Goal: Contribute content: Add original content to the website for others to see

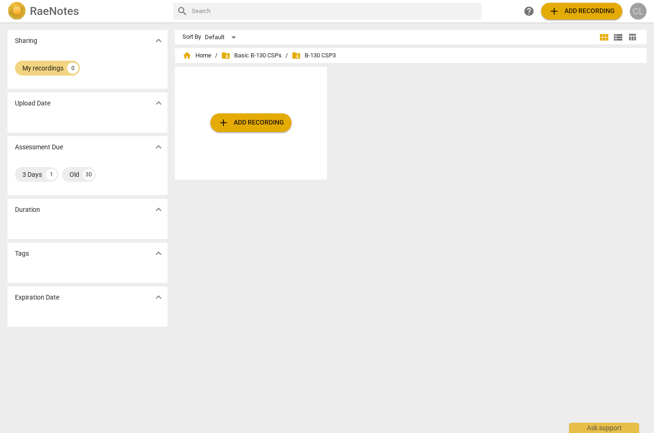
click at [641, 14] on div "CL" at bounding box center [638, 11] width 17 height 17
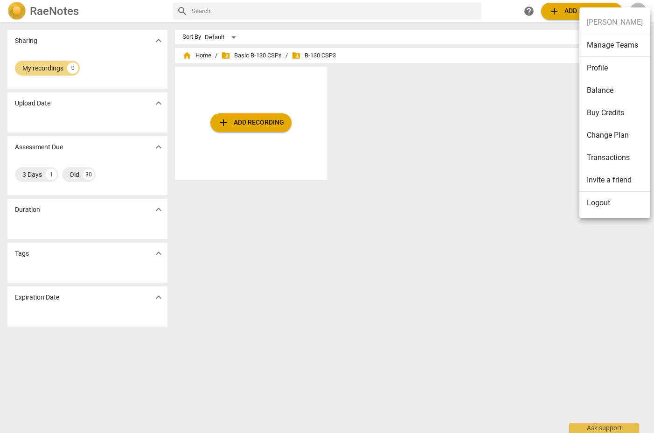
click at [492, 110] on div at bounding box center [327, 216] width 654 height 433
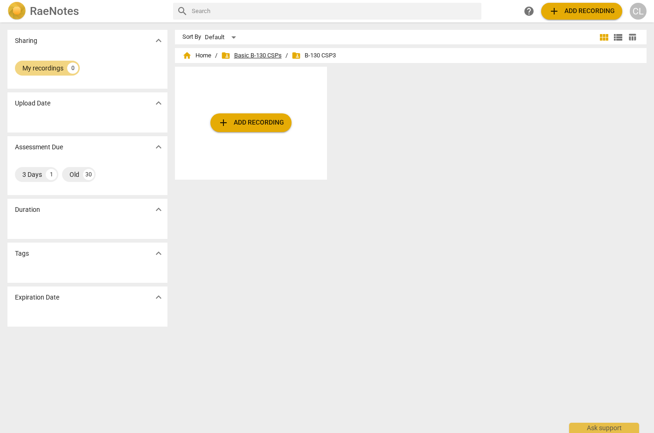
click at [257, 55] on span "folder_shared Basic B-130 CSPs" at bounding box center [251, 55] width 61 height 9
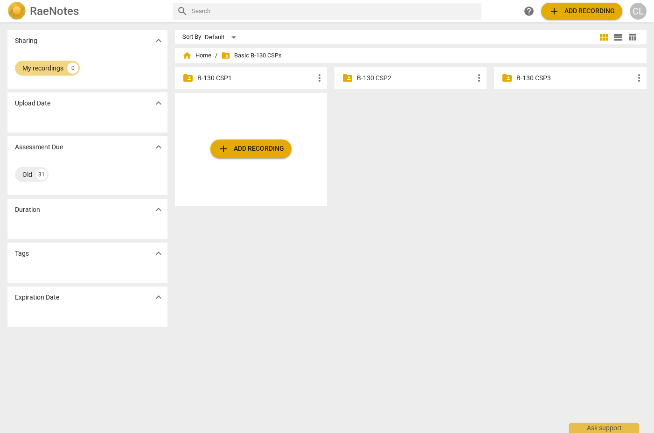
click at [565, 78] on p "B-130 CSP3" at bounding box center [574, 78] width 117 height 10
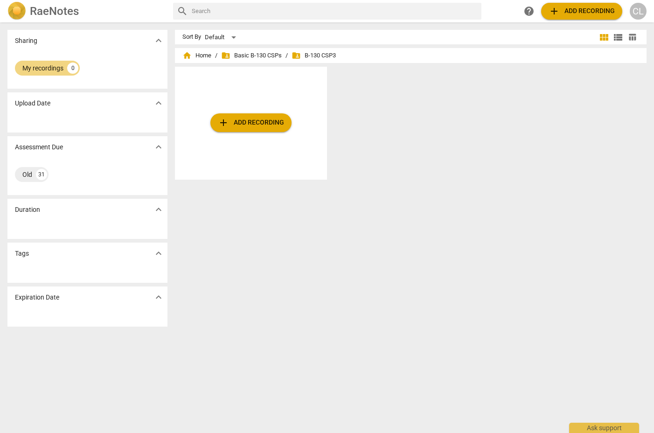
click at [235, 128] on span "add Add recording" at bounding box center [251, 122] width 66 height 11
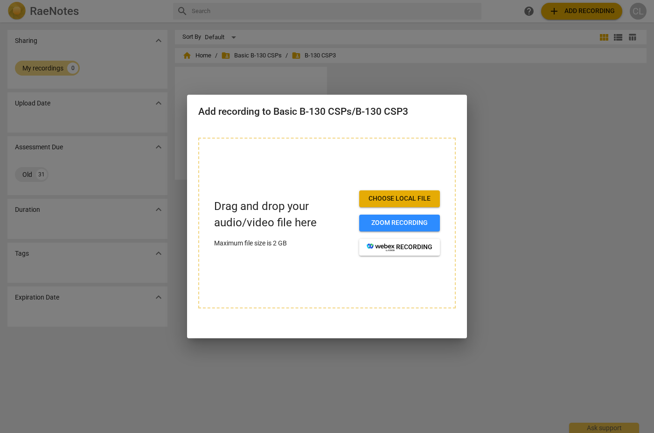
click at [374, 197] on span "Choose local file" at bounding box center [400, 198] width 66 height 9
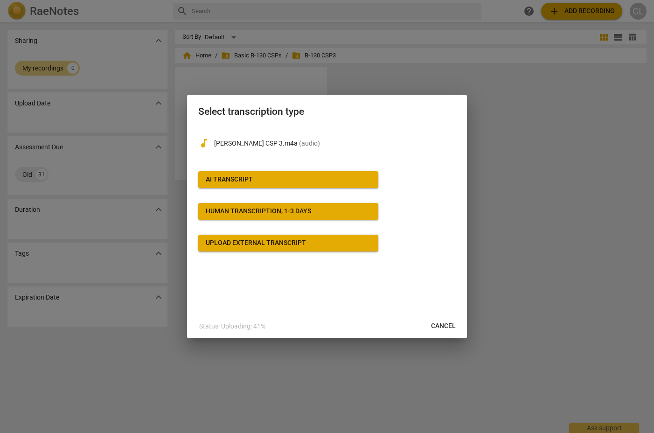
click at [264, 178] on span "AI Transcript" at bounding box center [288, 179] width 165 height 9
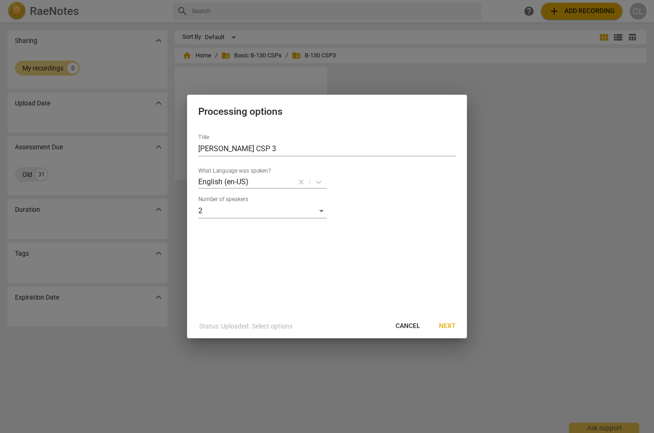
click at [451, 326] on span "Next" at bounding box center [447, 325] width 17 height 9
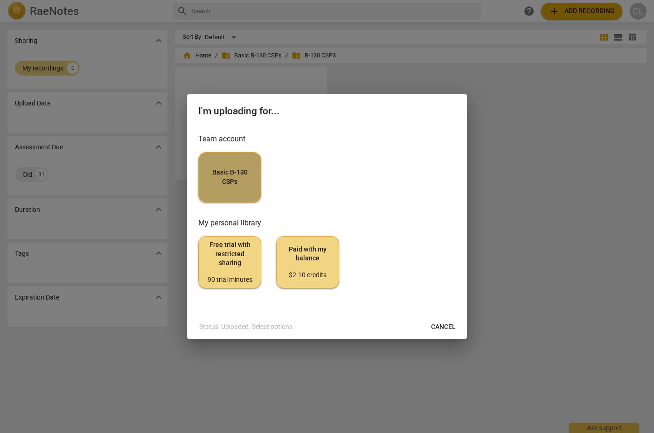
click at [237, 177] on span "Basic B-130 CSPs" at bounding box center [229, 177] width 47 height 18
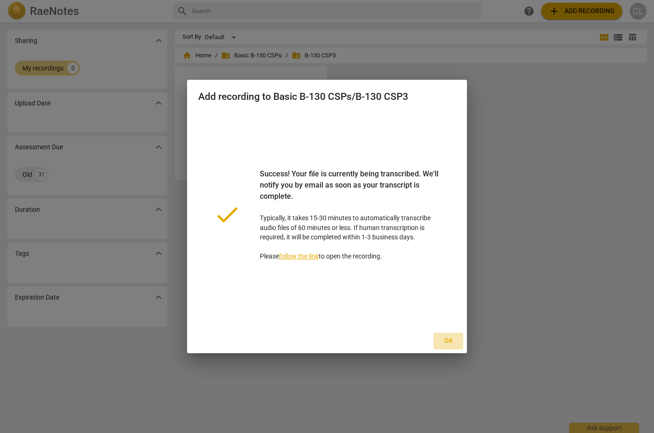
click at [447, 341] on span "Ok" at bounding box center [448, 340] width 15 height 9
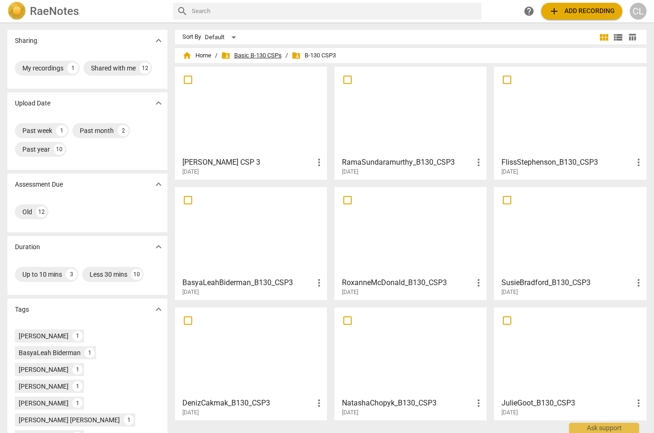
click at [261, 54] on span "folder_shared Basic B-130 CSPs" at bounding box center [251, 55] width 61 height 9
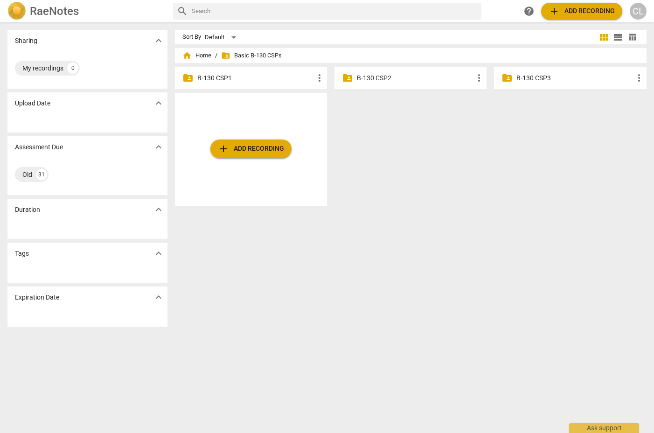
click at [393, 72] on div "folder_shared B-130 CSP2 more_vert" at bounding box center [410, 78] width 152 height 22
click at [383, 78] on p "B-130 CSP2" at bounding box center [415, 78] width 117 height 10
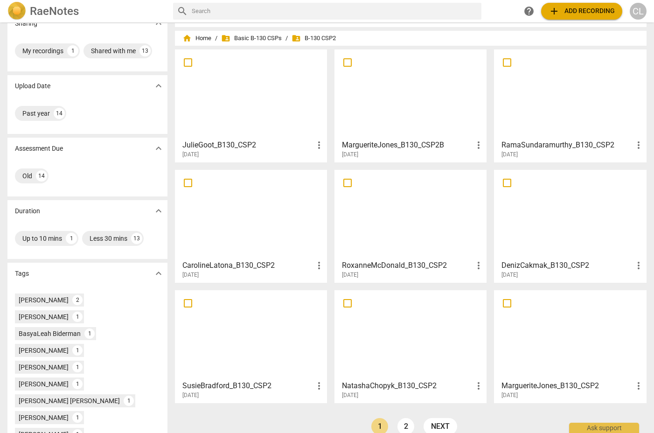
scroll to position [20, 0]
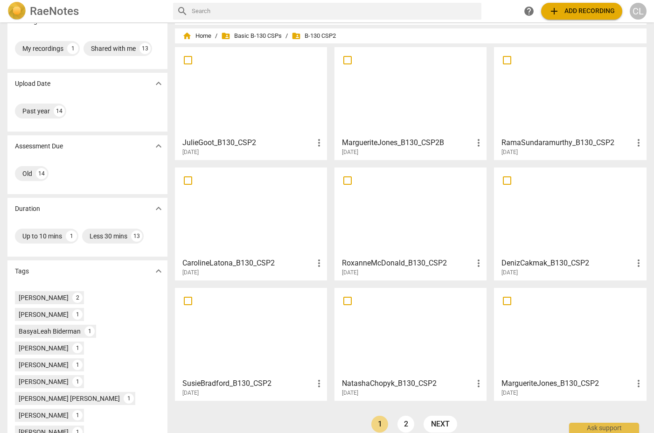
click at [298, 208] on div at bounding box center [251, 212] width 146 height 83
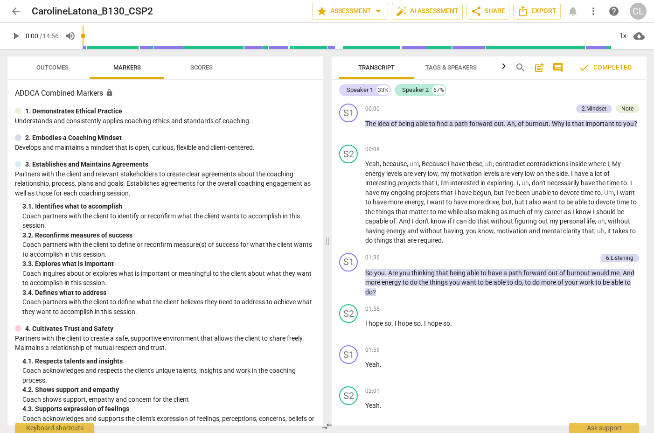
click at [50, 67] on span "Outcomes" at bounding box center [52, 67] width 32 height 7
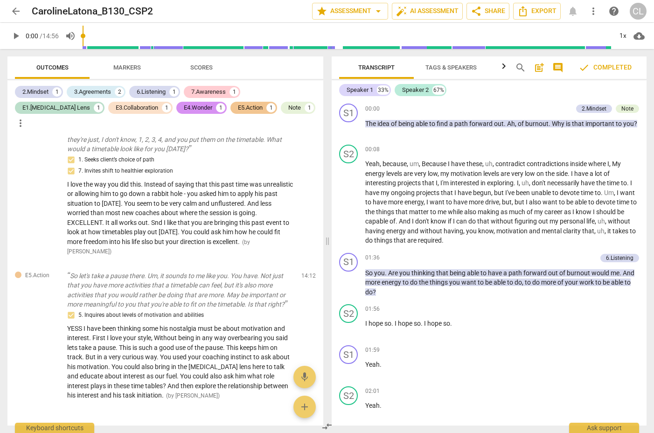
scroll to position [1003, 0]
click at [19, 12] on span "arrow_back" at bounding box center [15, 11] width 11 height 11
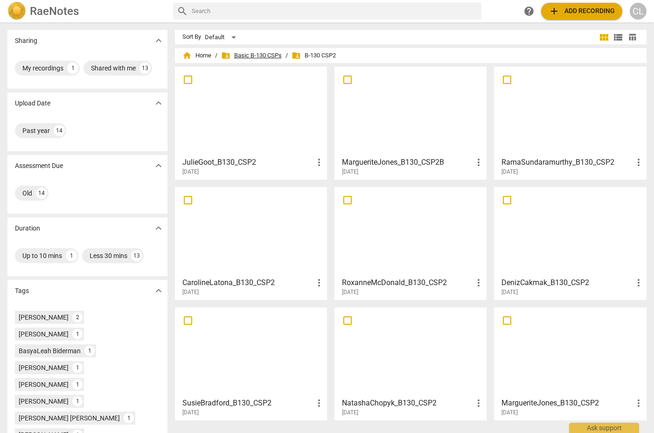
click at [257, 55] on span "folder_shared Basic B-130 CSPs" at bounding box center [251, 55] width 61 height 9
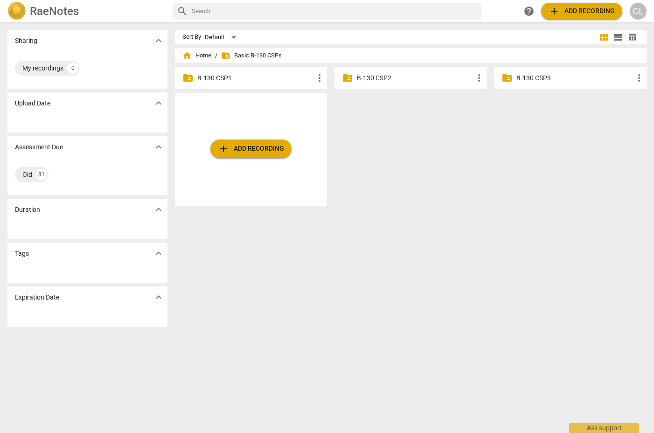
click at [217, 80] on p "B-130 CSP1" at bounding box center [255, 78] width 117 height 10
